Goal: Task Accomplishment & Management: Use online tool/utility

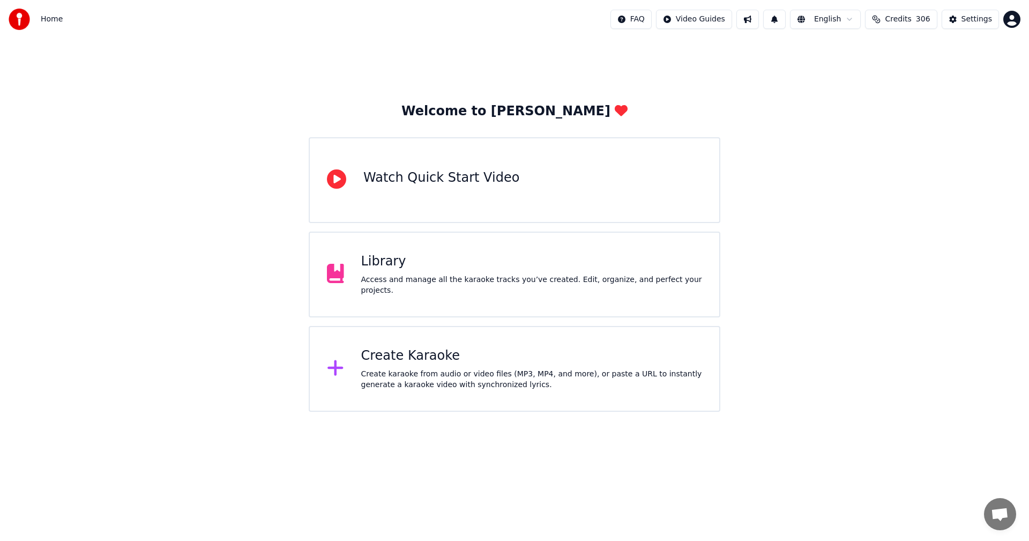
click at [509, 376] on div "Create karaoke from audio or video files (MP3, MP4, and more), or paste a URL t…" at bounding box center [531, 379] width 341 height 21
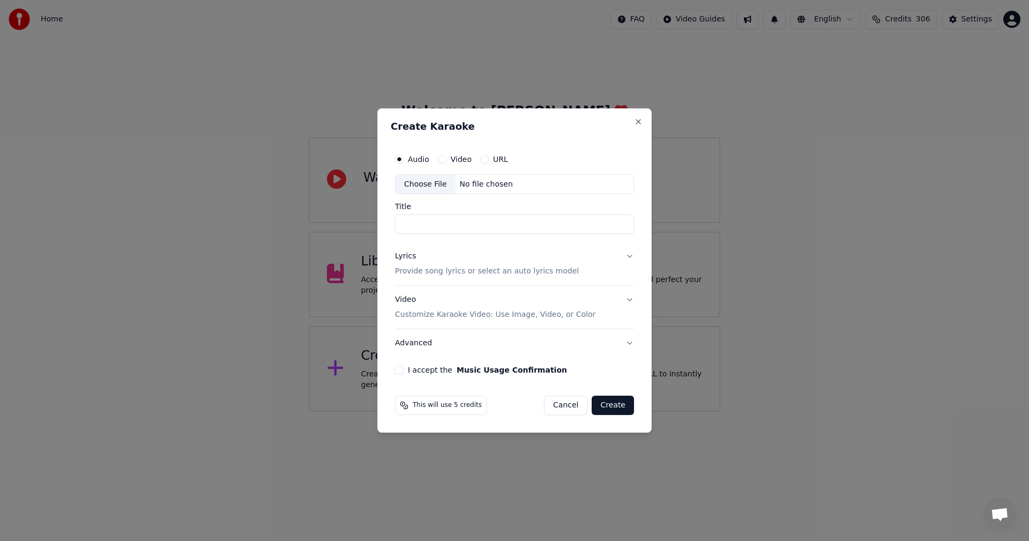
click at [420, 186] on div "Choose File" at bounding box center [426, 184] width 60 height 19
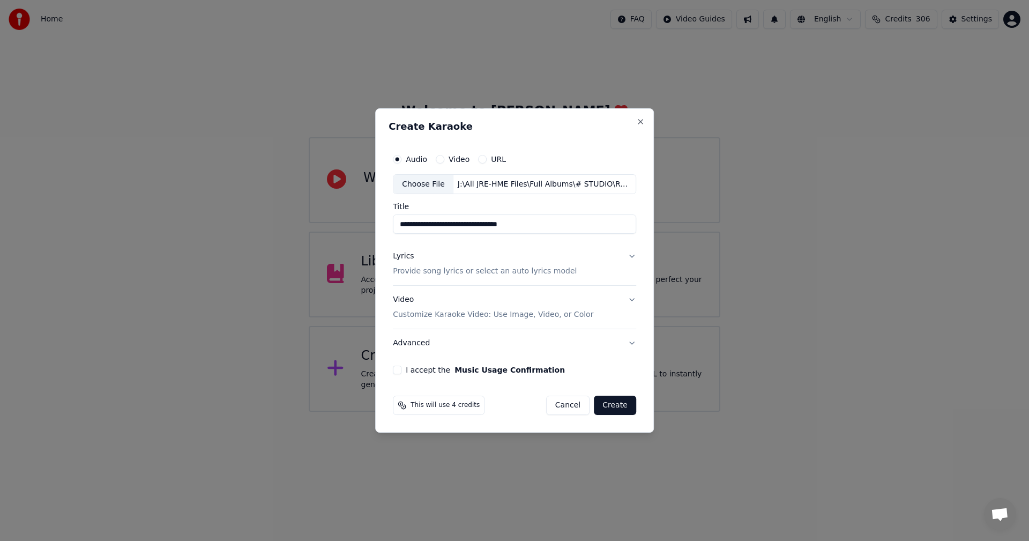
click at [416, 225] on input "**********" at bounding box center [514, 224] width 243 height 19
type input "**********"
click at [628, 254] on button "Lyrics Provide song lyrics or select an auto lyrics model" at bounding box center [514, 264] width 243 height 43
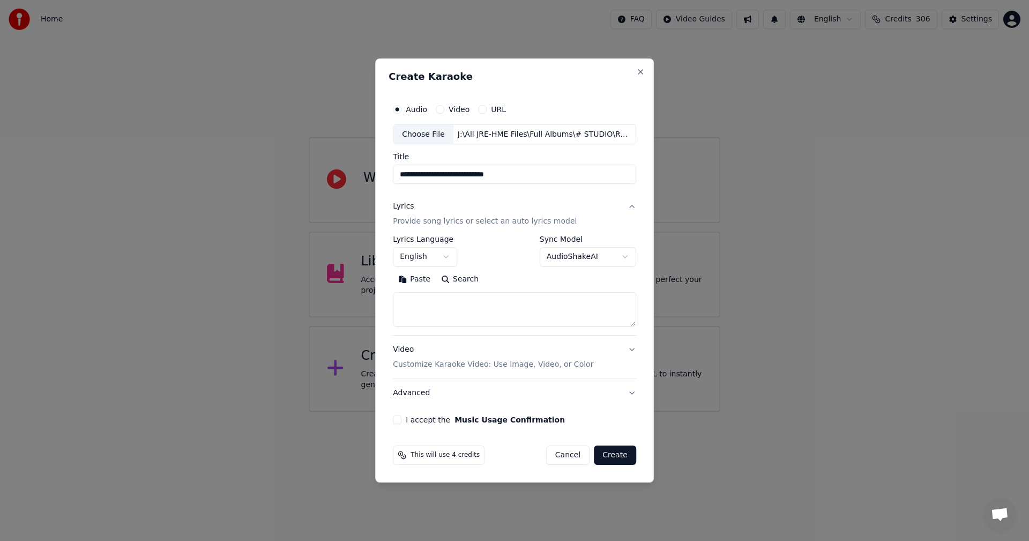
click at [621, 256] on body "**********" at bounding box center [514, 206] width 1029 height 412
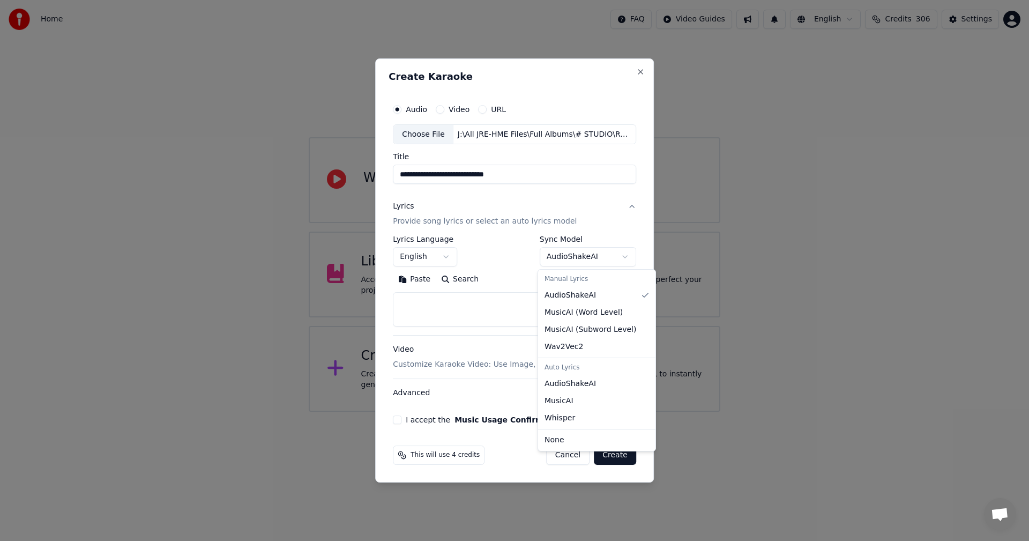
select select "**********"
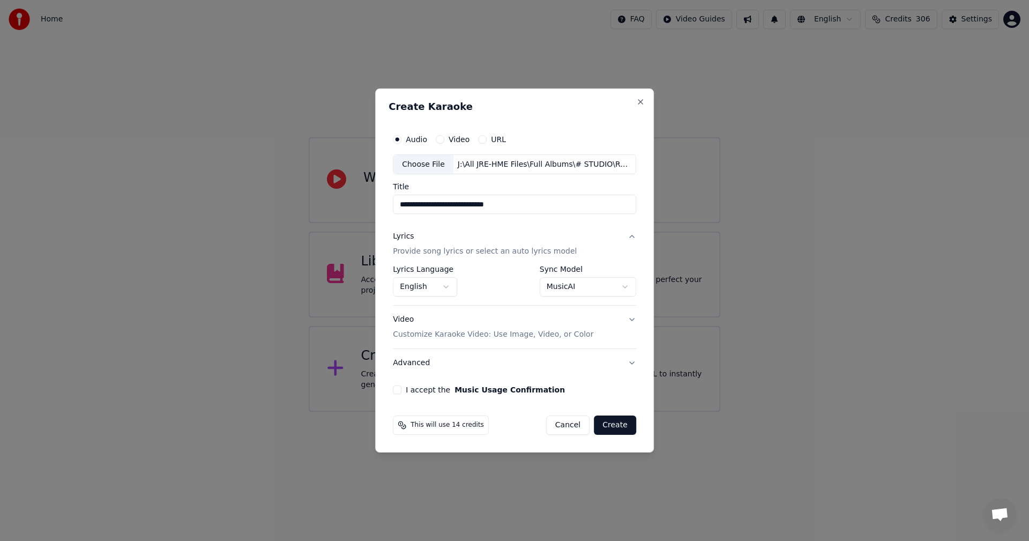
click at [400, 386] on button "I accept the Music Usage Confirmation" at bounding box center [397, 389] width 9 height 9
click at [629, 321] on button "Video Customize Karaoke Video: Use Image, Video, or Color" at bounding box center [514, 327] width 243 height 43
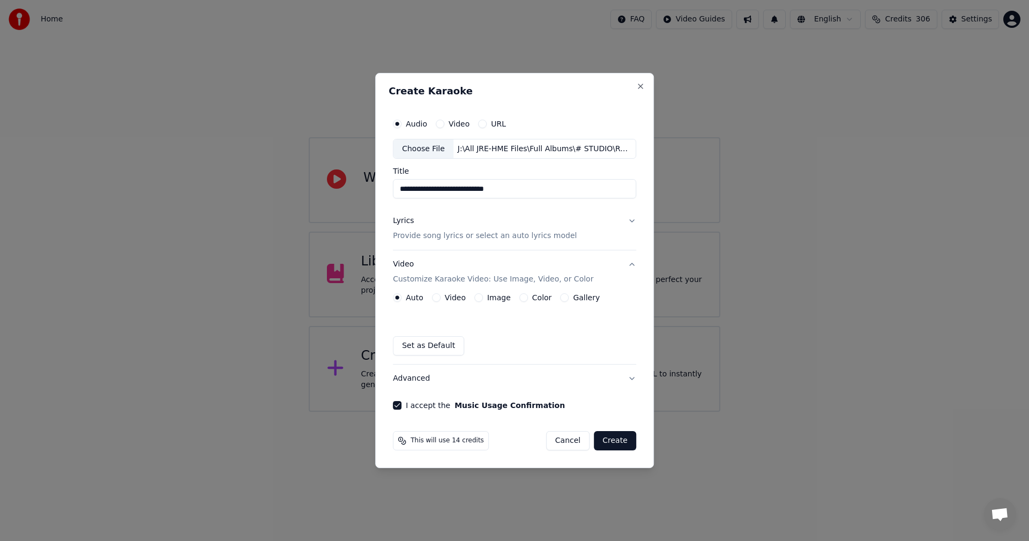
click at [631, 265] on button "Video Customize Karaoke Video: Use Image, Video, or Color" at bounding box center [514, 272] width 243 height 43
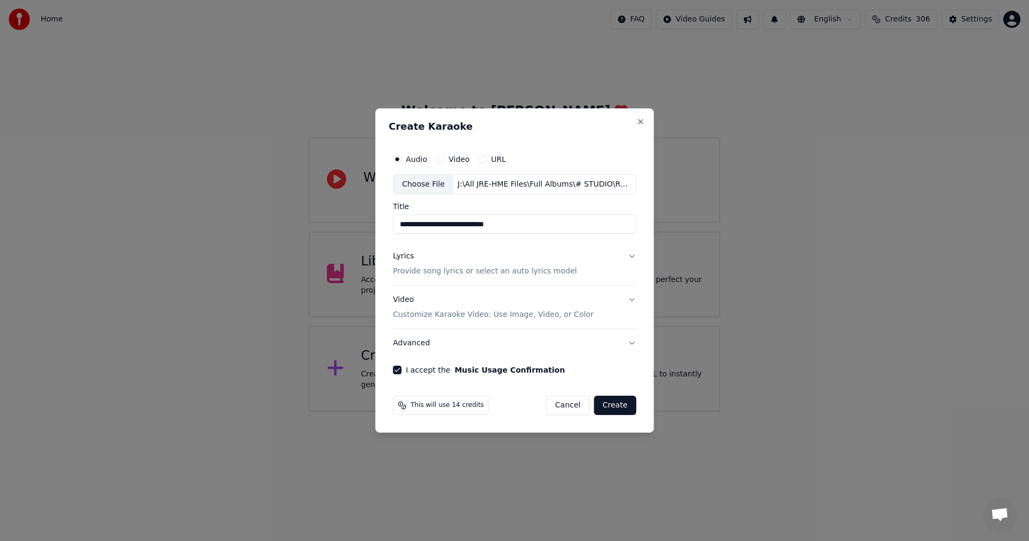
click at [629, 343] on button "Advanced" at bounding box center [514, 343] width 243 height 28
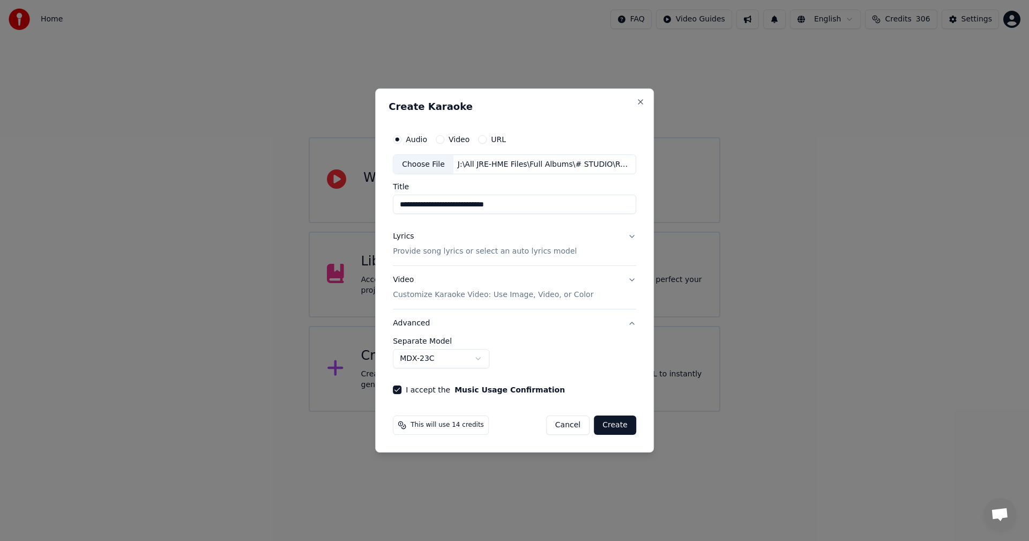
click at [629, 343] on label "Separate Model" at bounding box center [514, 341] width 243 height 8
click at [630, 325] on button "Advanced" at bounding box center [514, 323] width 243 height 28
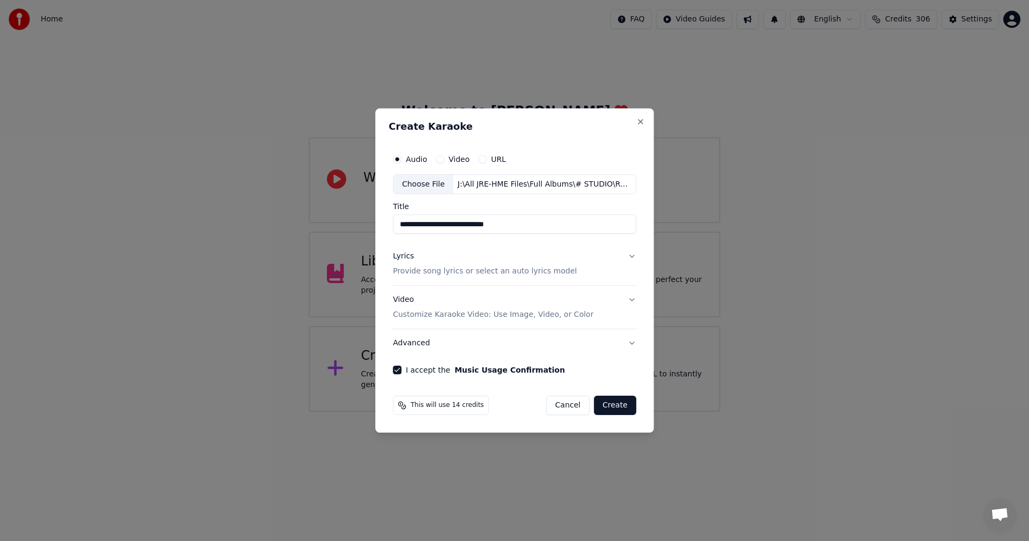
click at [607, 407] on button "Create" at bounding box center [615, 405] width 42 height 19
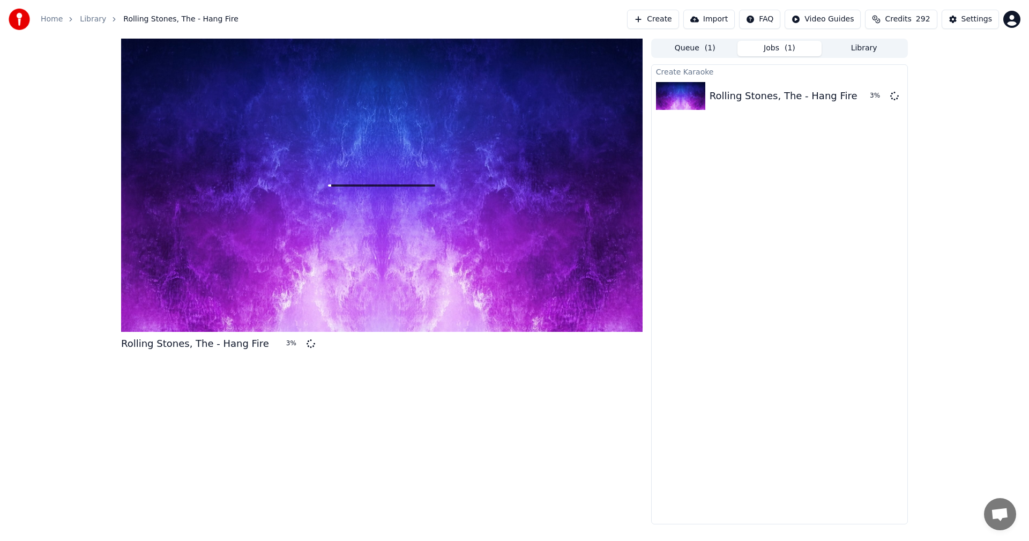
click at [187, 407] on div "Rolling Stones, The - Hang Fire 3 %" at bounding box center [382, 282] width 522 height 486
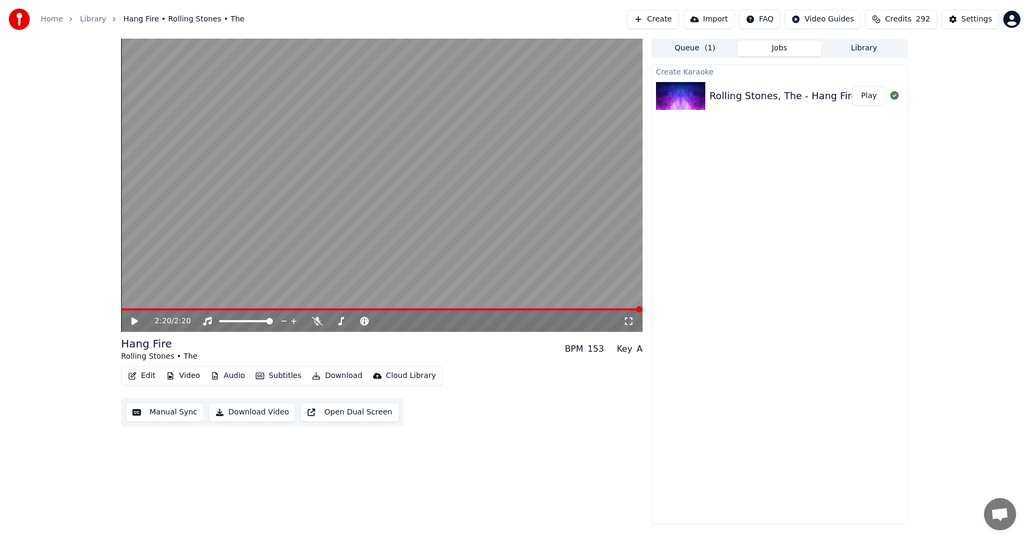
click at [865, 96] on button "Play" at bounding box center [869, 95] width 34 height 19
click at [273, 376] on button "Subtitles" at bounding box center [278, 375] width 54 height 15
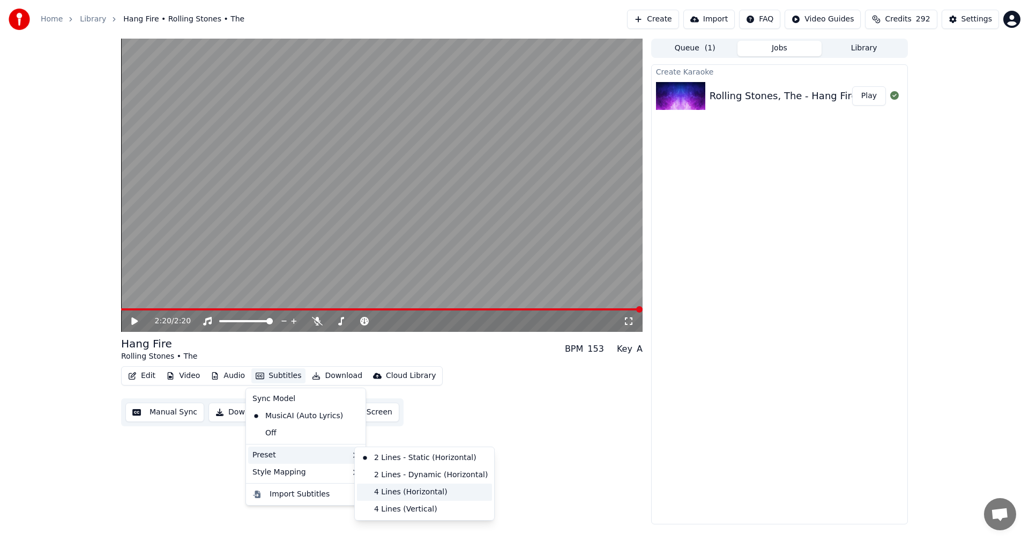
click at [391, 493] on div "4 Lines (Horizontal)" at bounding box center [424, 492] width 135 height 17
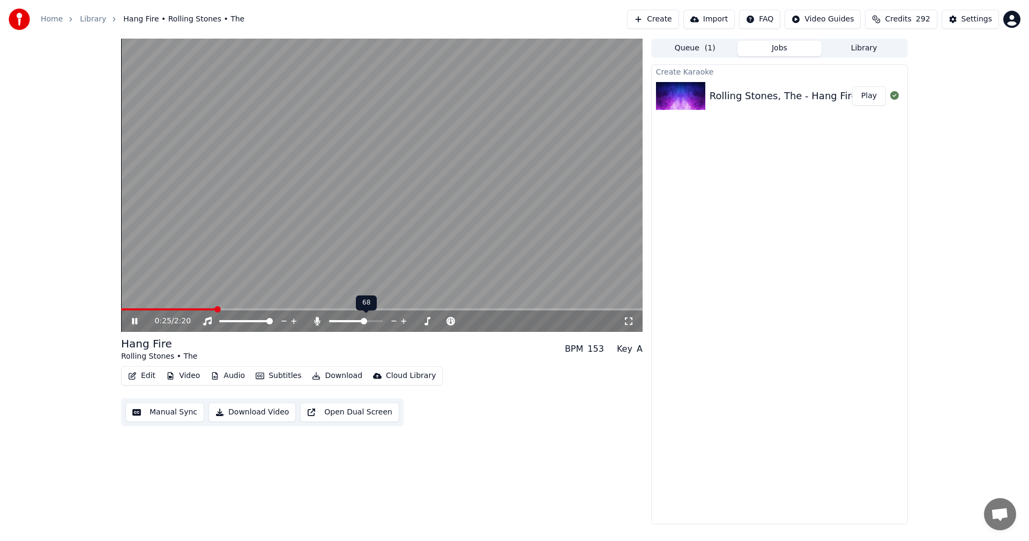
click at [366, 318] on span at bounding box center [364, 321] width 6 height 6
click at [354, 321] on span at bounding box center [354, 321] width 6 height 6
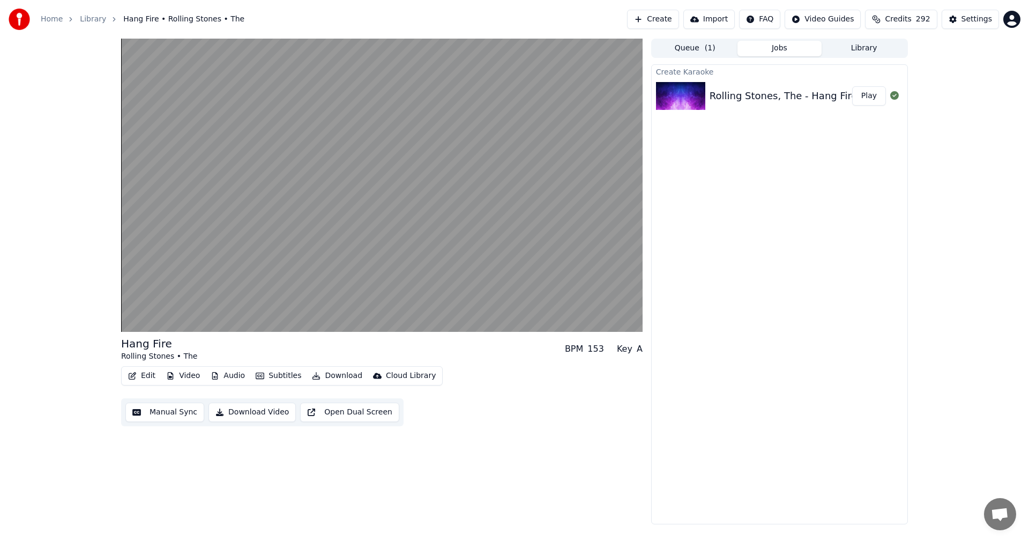
click at [144, 377] on button "Edit" at bounding box center [142, 375] width 36 height 15
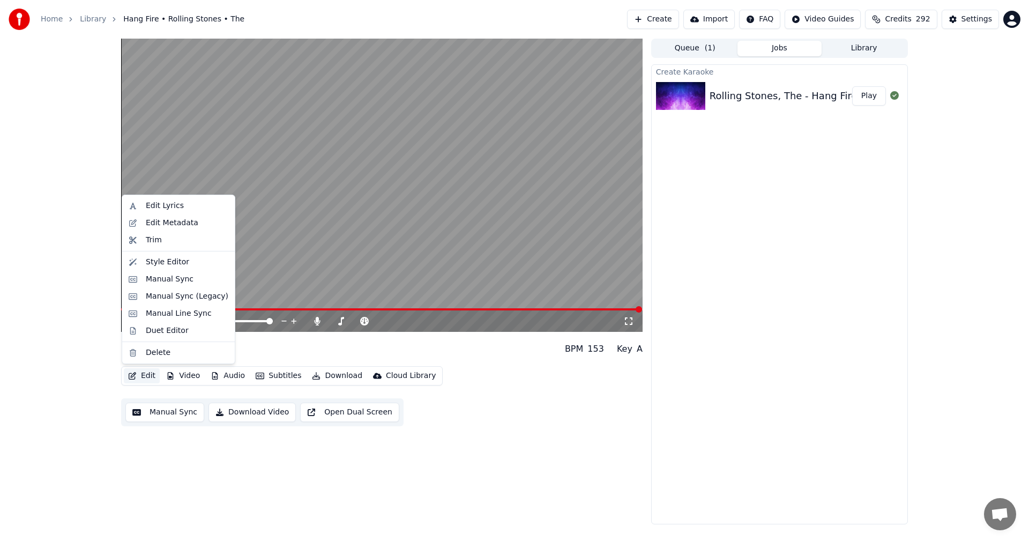
click at [94, 262] on div "2:20 / 2:20 Hang Fire Rolling Stones • The BPM 153 Key A Edit Video Audio Subti…" at bounding box center [514, 282] width 1029 height 486
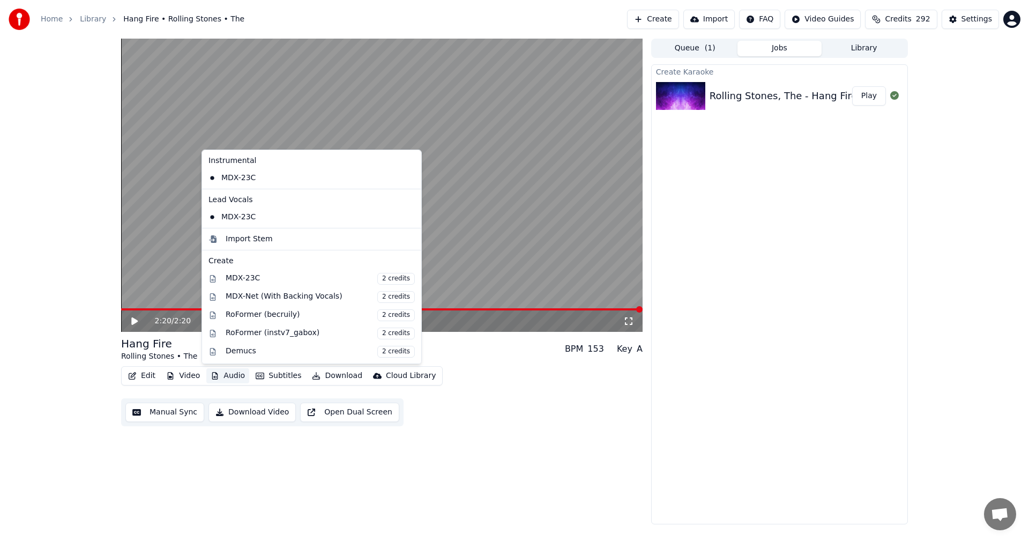
click at [229, 376] on button "Audio" at bounding box center [227, 375] width 43 height 15
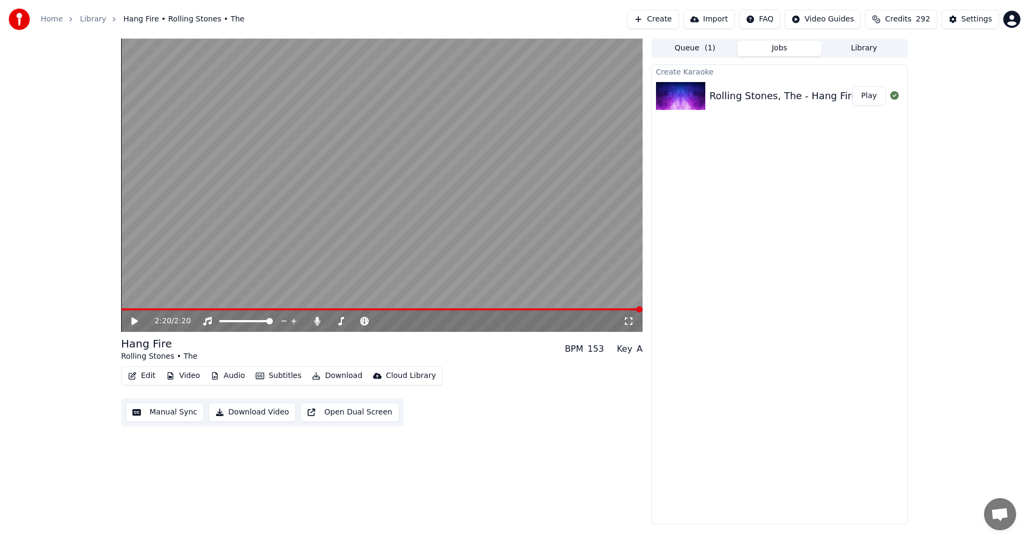
click at [498, 363] on div "Hang Fire Rolling Stones • The BPM 153 Key A Edit Video Audio Subtitles Downloa…" at bounding box center [382, 381] width 522 height 90
click at [680, 48] on button "Queue ( 1 )" at bounding box center [695, 49] width 85 height 16
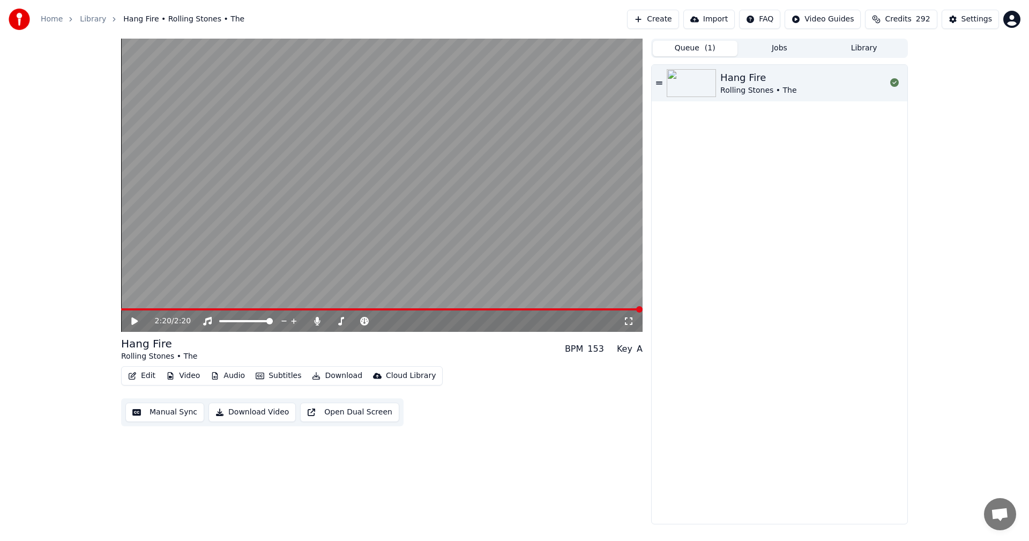
click at [329, 377] on button "Download" at bounding box center [337, 375] width 59 height 15
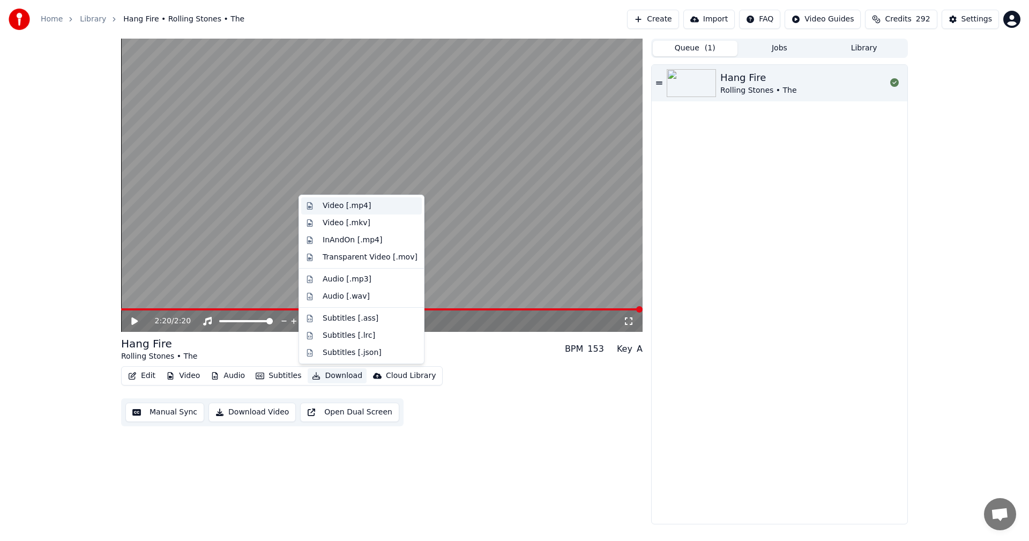
click at [332, 205] on div "Video [.mp4]" at bounding box center [347, 205] width 48 height 11
